Goal: Task Accomplishment & Management: Manage account settings

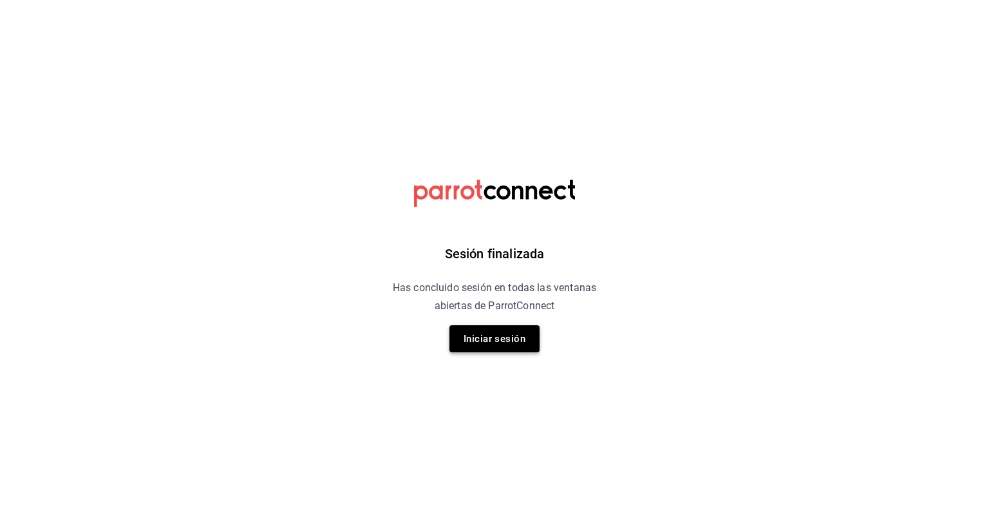
click at [515, 335] on button "Iniciar sesión" at bounding box center [495, 338] width 90 height 27
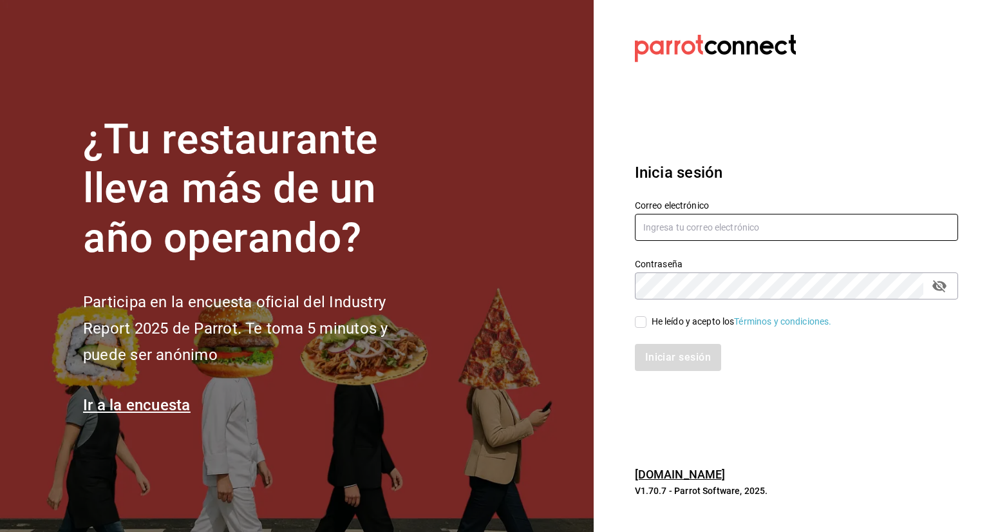
type input "karla.nieto@grupocosteno.com"
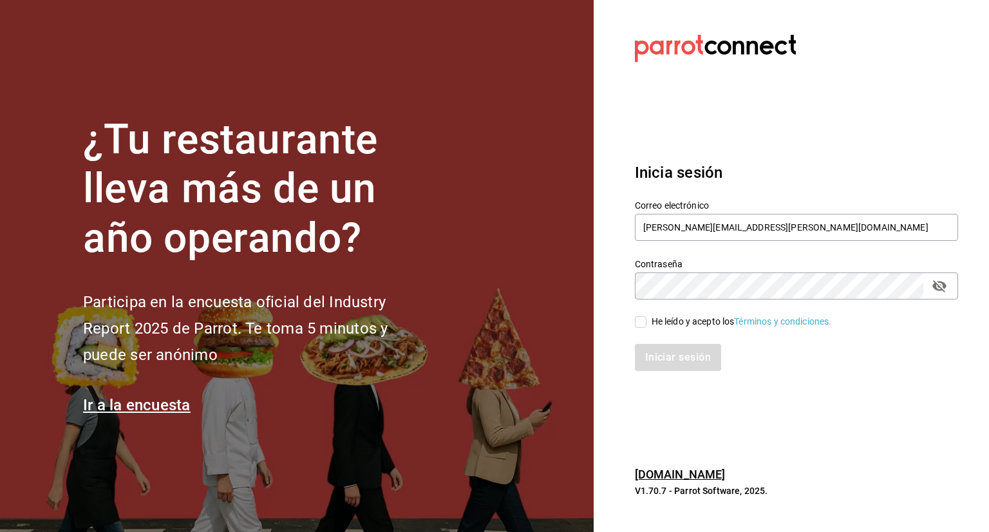
click at [632, 323] on div "He leído y acepto los Términos y condiciones." at bounding box center [789, 314] width 339 height 30
click at [640, 330] on div "Iniciar sesión" at bounding box center [789, 349] width 339 height 43
click at [640, 328] on label "He leído y acepto los Términos y condiciones." at bounding box center [733, 322] width 197 height 14
click at [640, 328] on input "He leído y acepto los Términos y condiciones." at bounding box center [641, 322] width 12 height 12
click at [640, 328] on label "He leído y acepto los Términos y condiciones." at bounding box center [733, 322] width 197 height 14
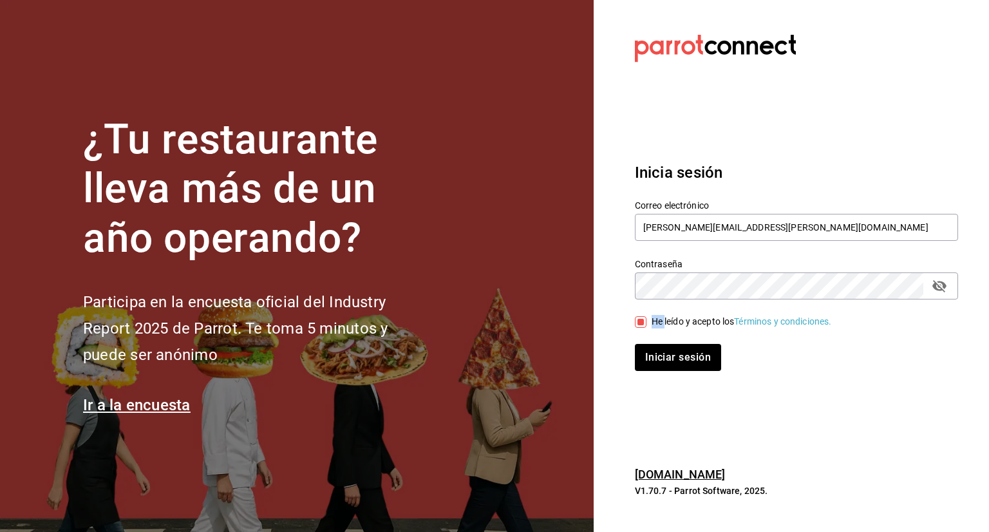
click at [640, 328] on input "He leído y acepto los Términos y condiciones." at bounding box center [641, 322] width 12 height 12
click at [640, 328] on label "He leído y acepto los Términos y condiciones." at bounding box center [733, 322] width 197 height 14
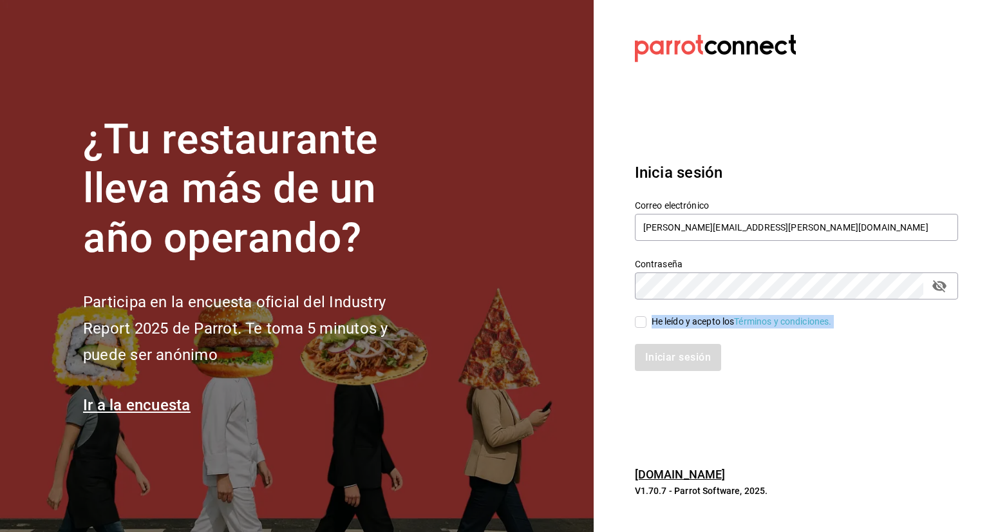
click at [640, 328] on input "He leído y acepto los Términos y condiciones." at bounding box center [641, 322] width 12 height 12
checkbox input "true"
click at [647, 354] on button "Iniciar sesión" at bounding box center [679, 357] width 88 height 27
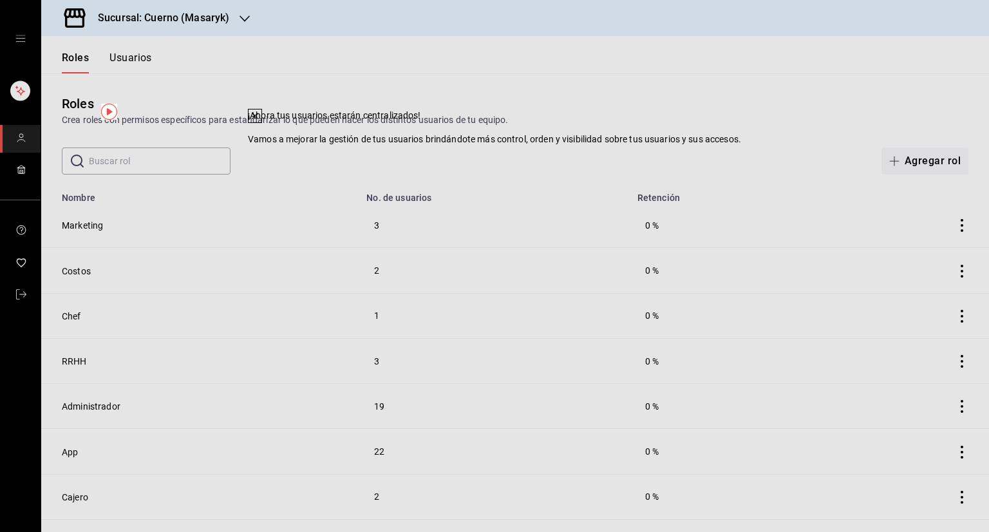
click at [155, 17] on h3 "Sucursal: Cuerno (Masaryk)" at bounding box center [159, 17] width 142 height 15
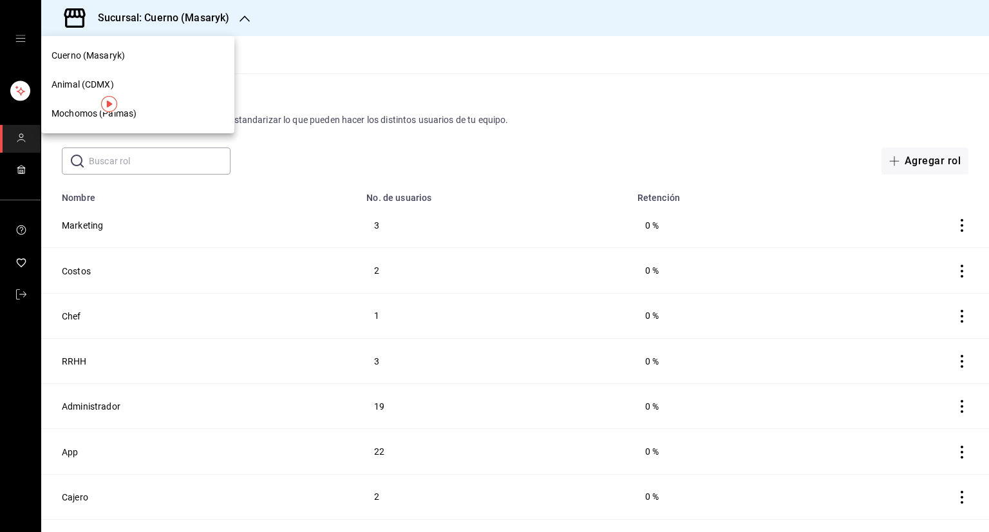
click at [118, 82] on div "Animal (CDMX)" at bounding box center [138, 85] width 173 height 14
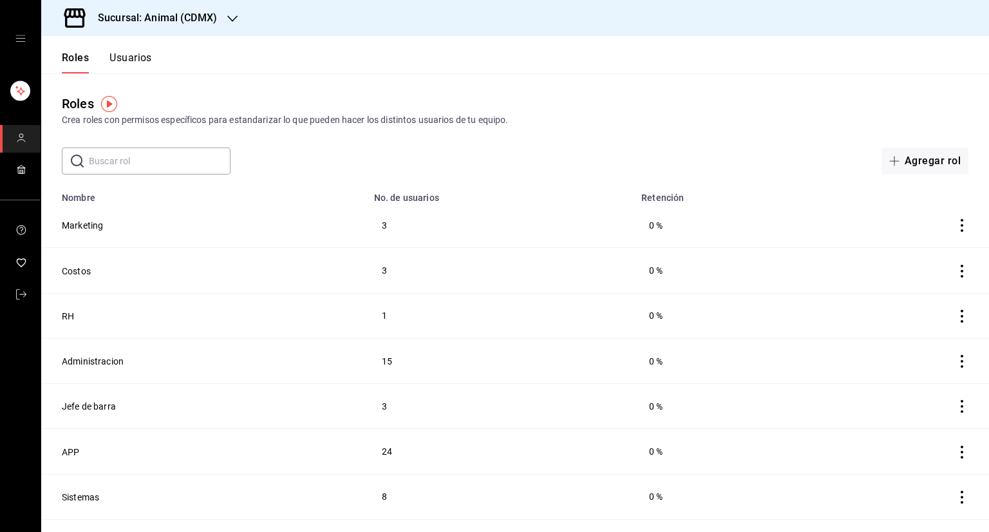
click at [137, 53] on button "Usuarios" at bounding box center [130, 63] width 43 height 22
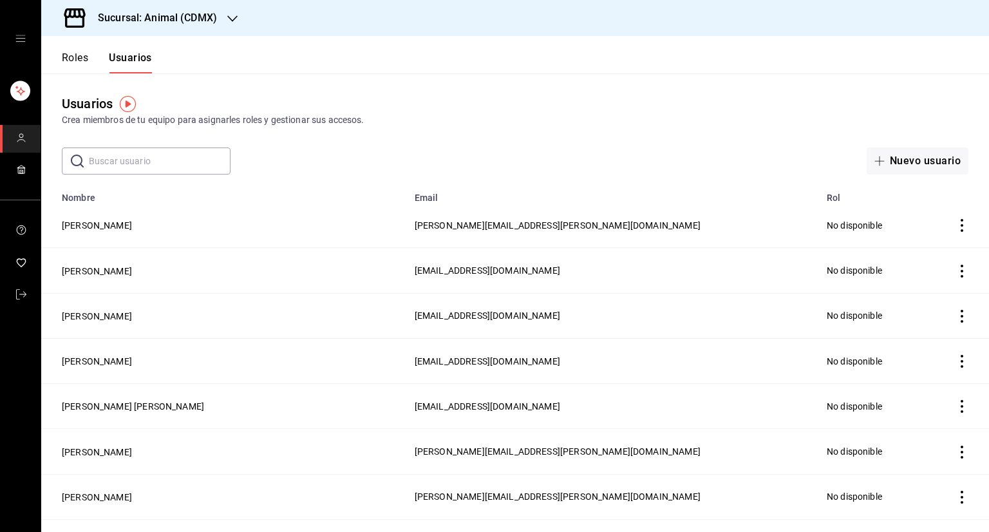
click at [149, 158] on input "text" at bounding box center [160, 161] width 142 height 26
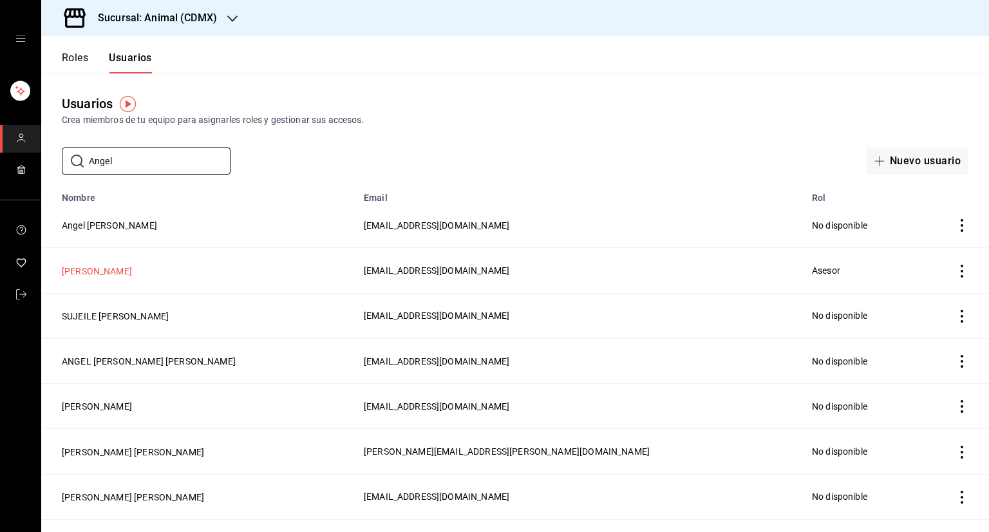
type input "Angel"
click at [100, 270] on button "[PERSON_NAME]" at bounding box center [97, 271] width 70 height 13
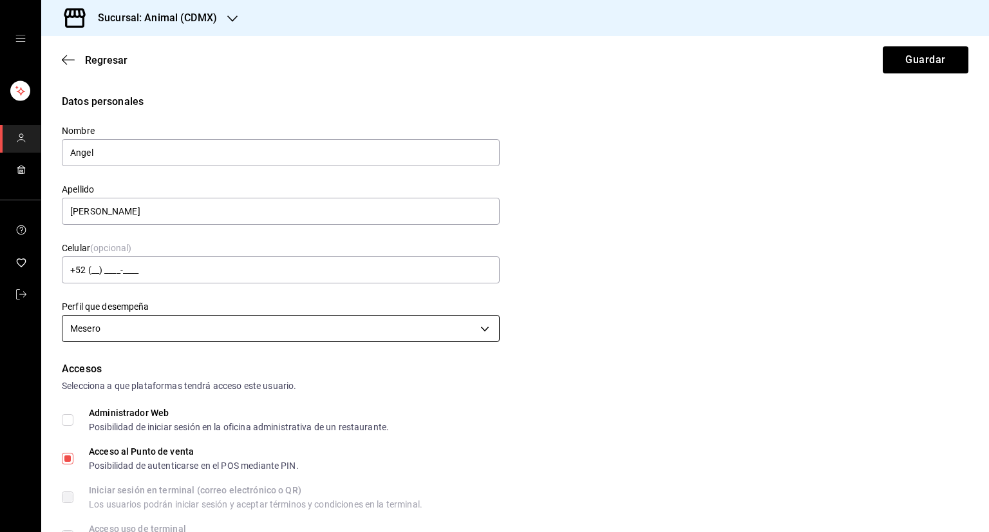
click at [175, 328] on body "Sucursal: Animal (CDMX) Regresar Guardar Datos personales Nombre Angel Apellido…" at bounding box center [494, 266] width 989 height 532
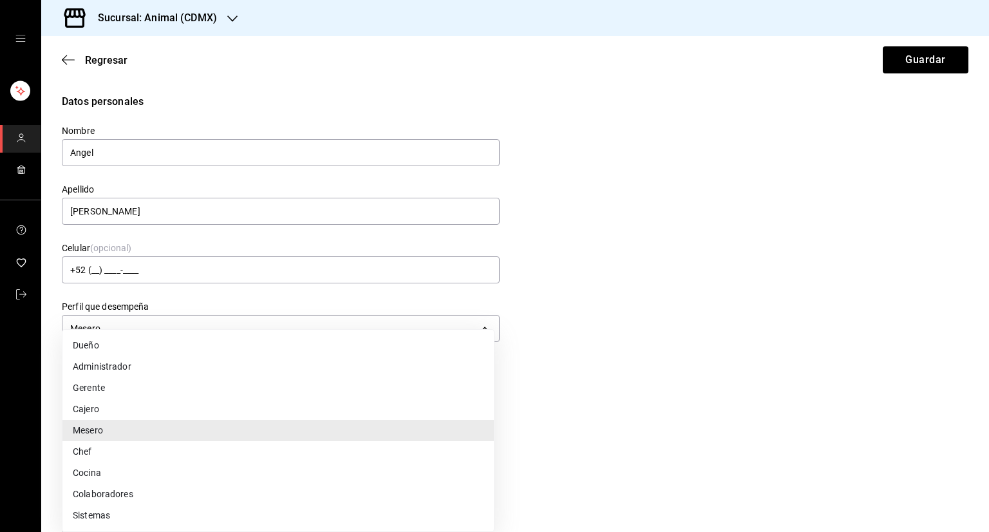
click at [246, 389] on li "Gerente" at bounding box center [277, 387] width 431 height 21
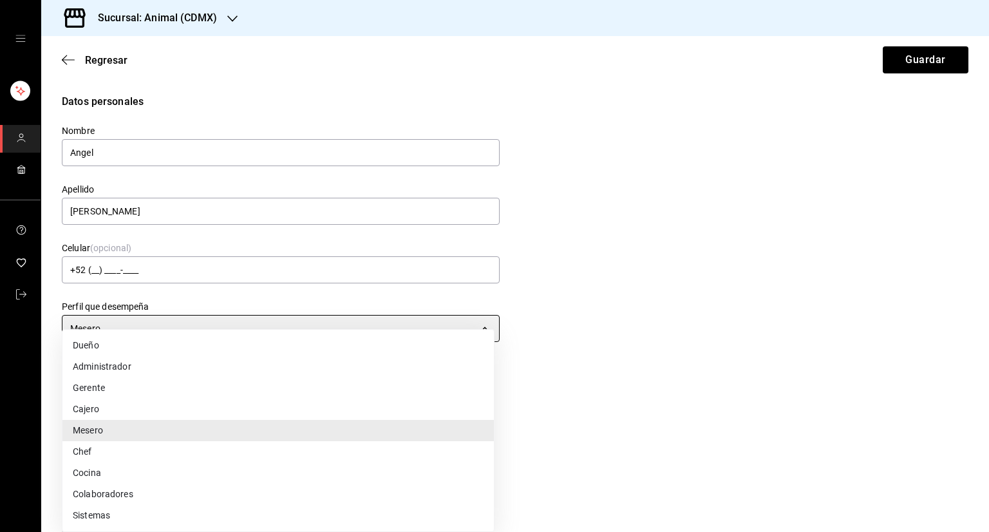
type input "MANAGER"
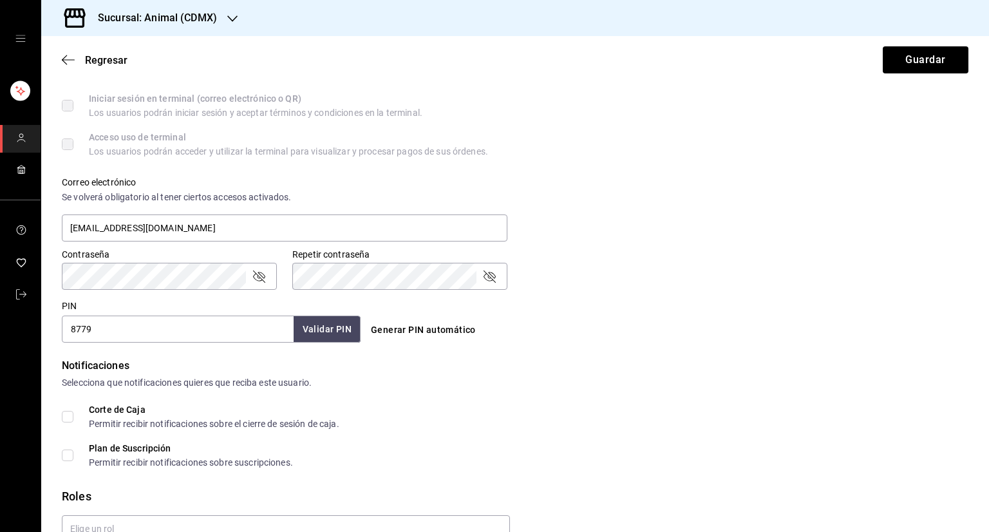
scroll to position [501, 0]
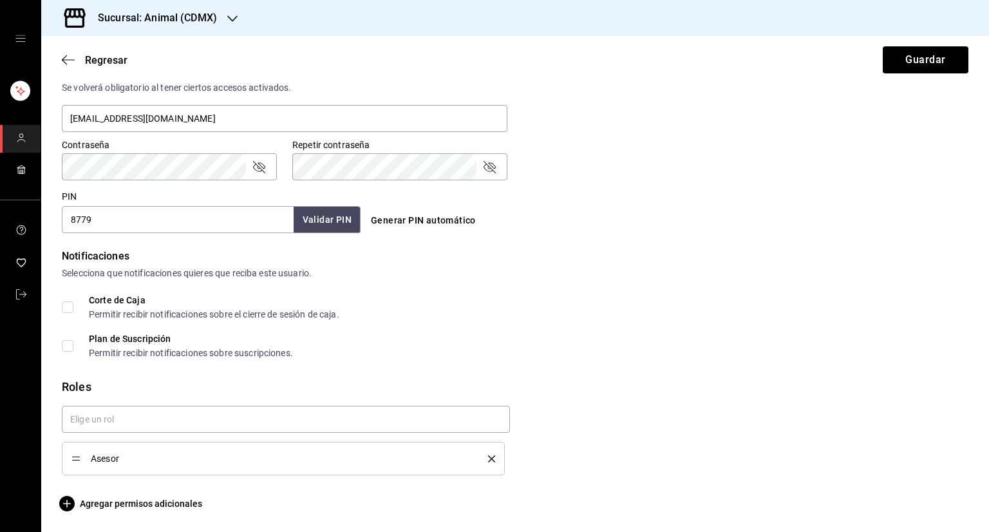
click at [479, 455] on button "delete" at bounding box center [487, 458] width 16 height 7
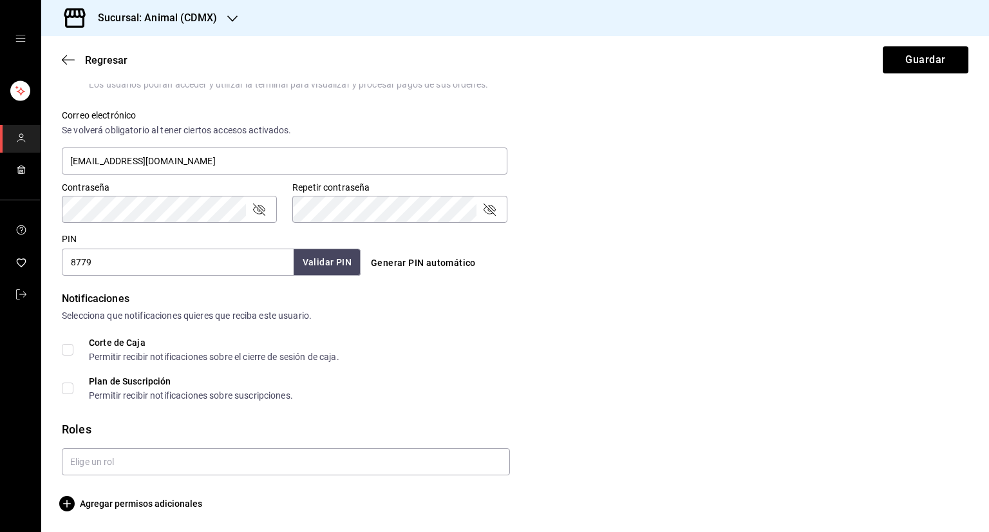
scroll to position [459, 0]
click at [165, 461] on input "text" at bounding box center [286, 461] width 448 height 27
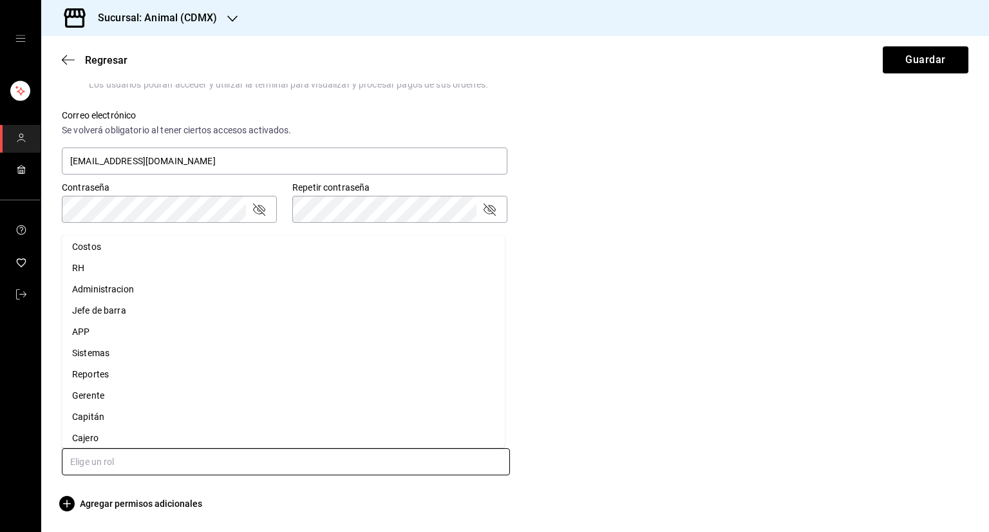
scroll to position [0, 0]
click at [115, 334] on li "Jefe de barra" at bounding box center [283, 335] width 443 height 21
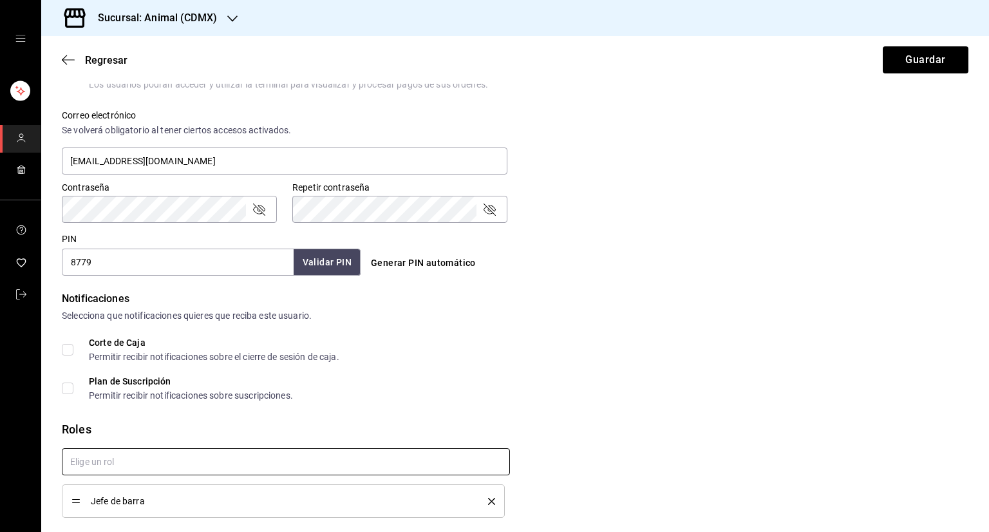
checkbox input "true"
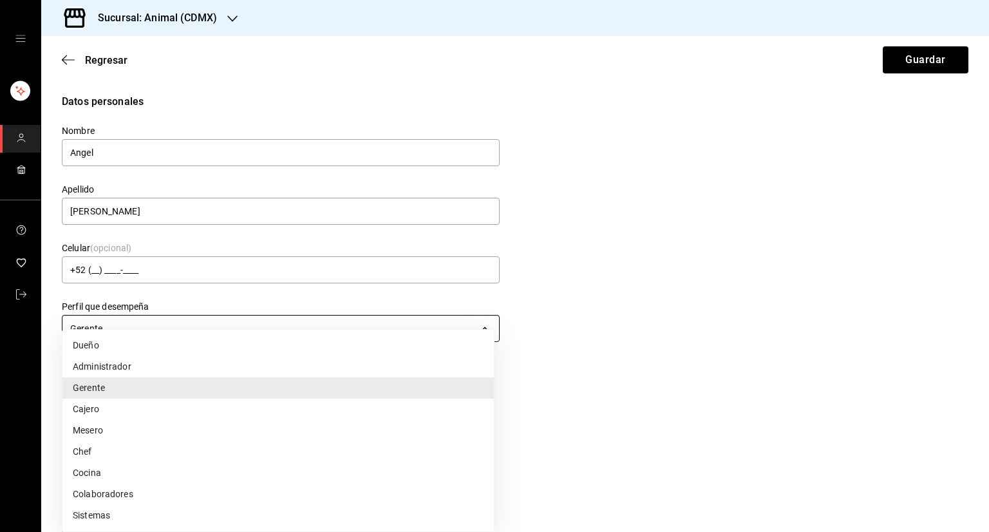
click at [204, 330] on body "Sucursal: Animal (CDMX) Regresar Guardar Datos personales Nombre Angel Apellido…" at bounding box center [494, 266] width 989 height 532
click at [164, 493] on li "Colaboradores" at bounding box center [277, 494] width 431 height 21
type input "STAFF"
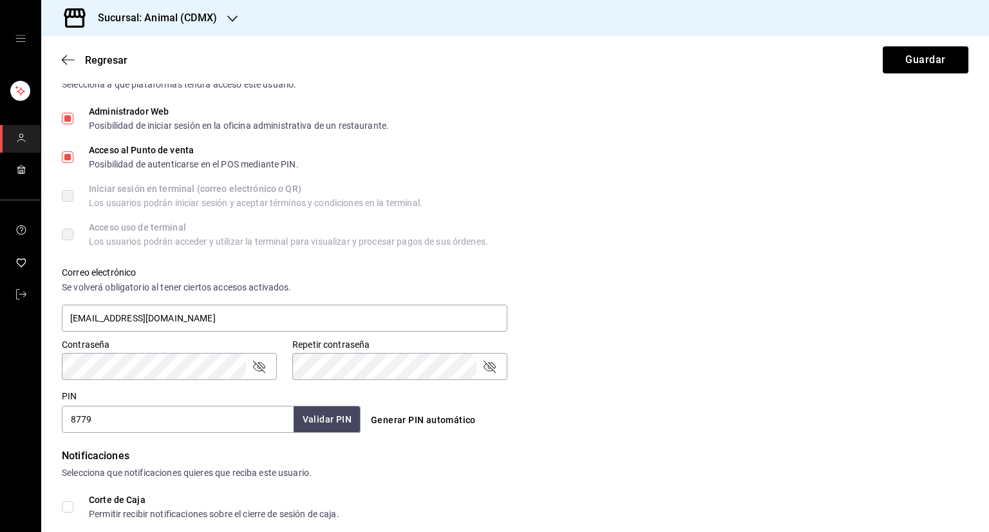
scroll to position [501, 0]
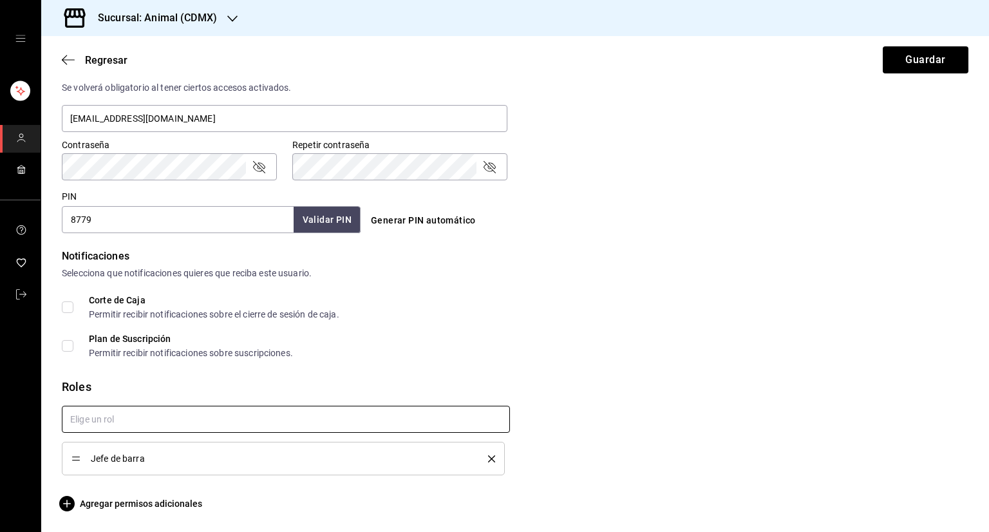
click at [147, 418] on input "text" at bounding box center [286, 419] width 448 height 27
click at [603, 256] on div "Notificaciones" at bounding box center [515, 256] width 907 height 15
click at [488, 456] on icon "delete" at bounding box center [491, 458] width 7 height 7
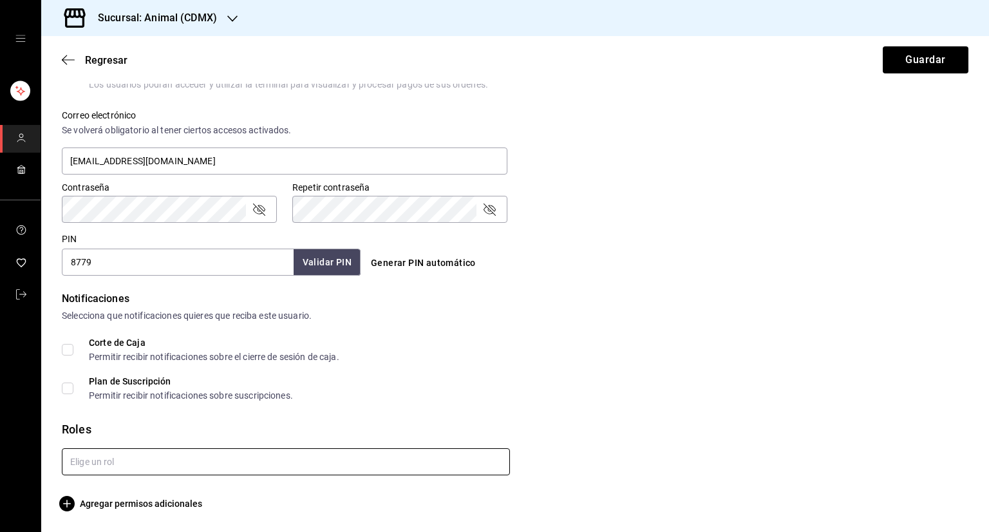
click at [383, 452] on input "text" at bounding box center [286, 461] width 448 height 27
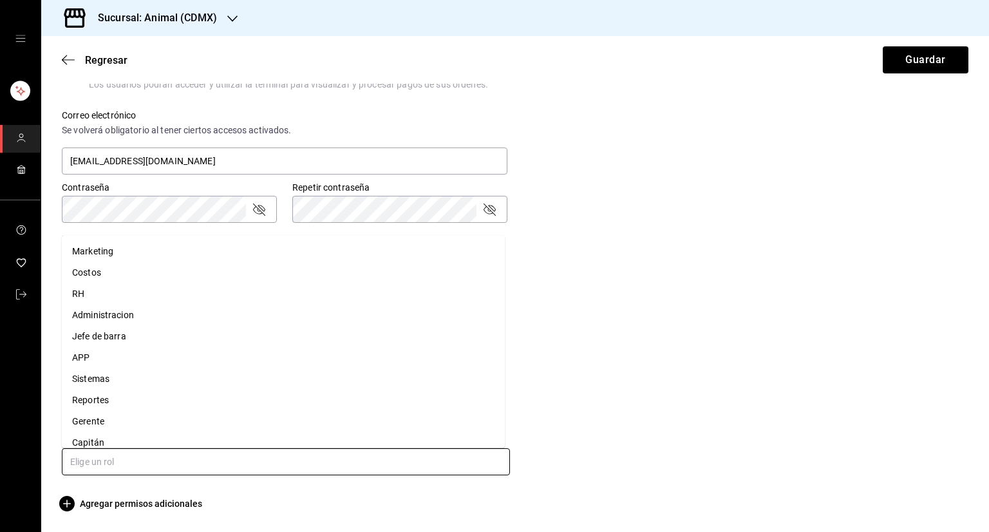
click at [269, 439] on li "Capitán" at bounding box center [283, 441] width 443 height 21
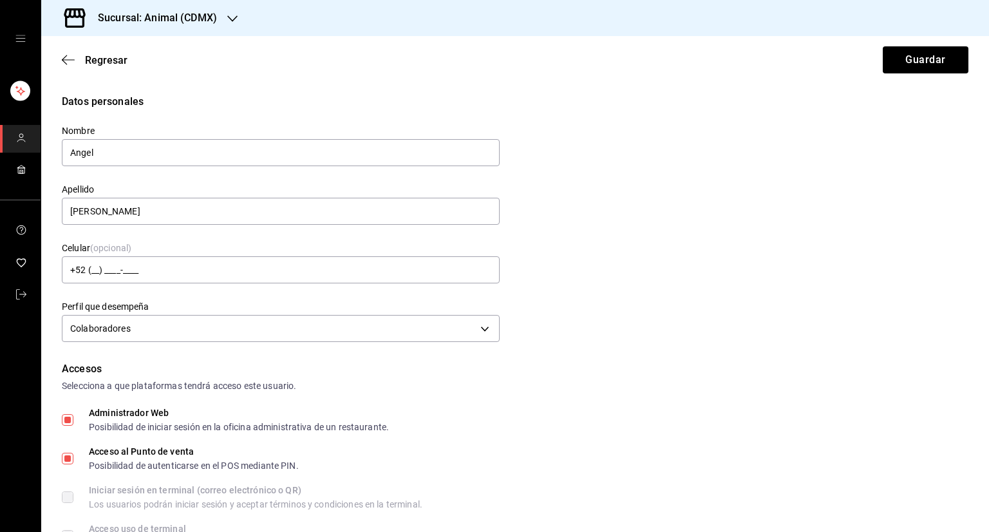
scroll to position [139, 0]
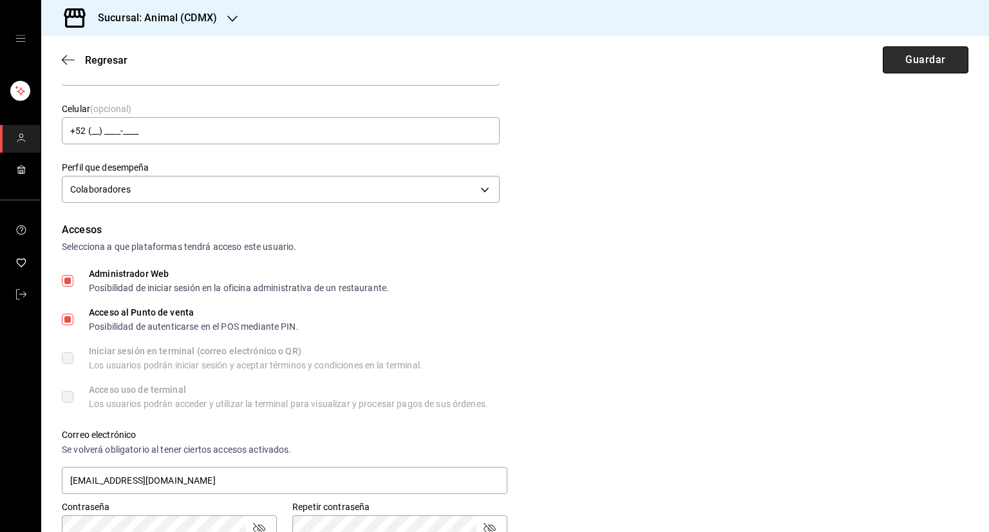
click at [902, 65] on button "Guardar" at bounding box center [926, 59] width 86 height 27
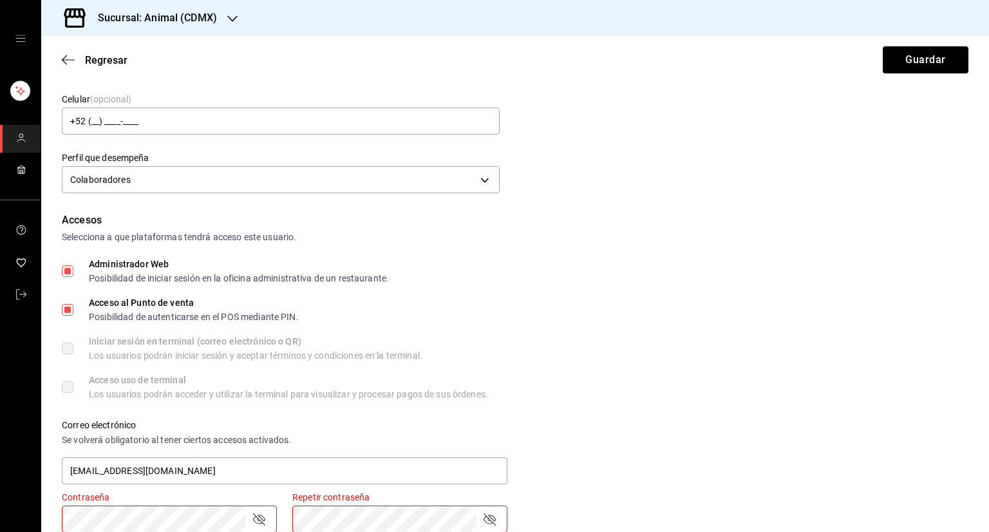
scroll to position [375, 0]
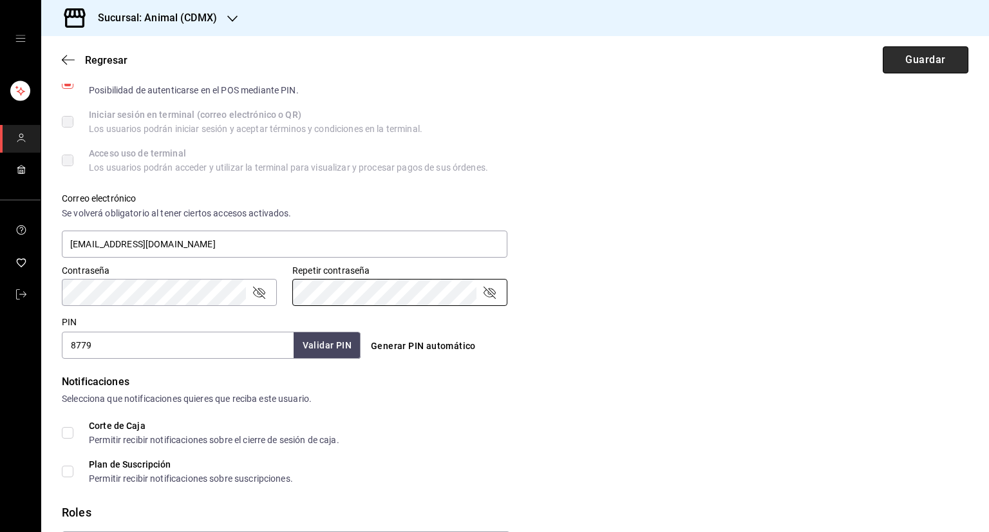
click at [915, 57] on button "Guardar" at bounding box center [926, 59] width 86 height 27
